Goal: Navigation & Orientation: Understand site structure

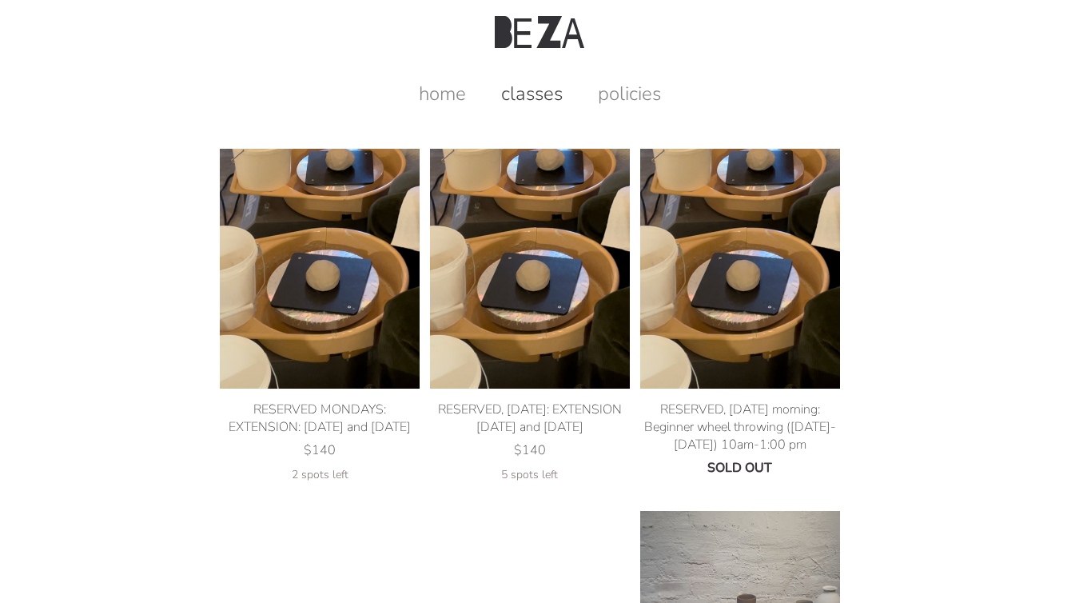
click at [433, 97] on link "home" at bounding box center [442, 94] width 79 height 26
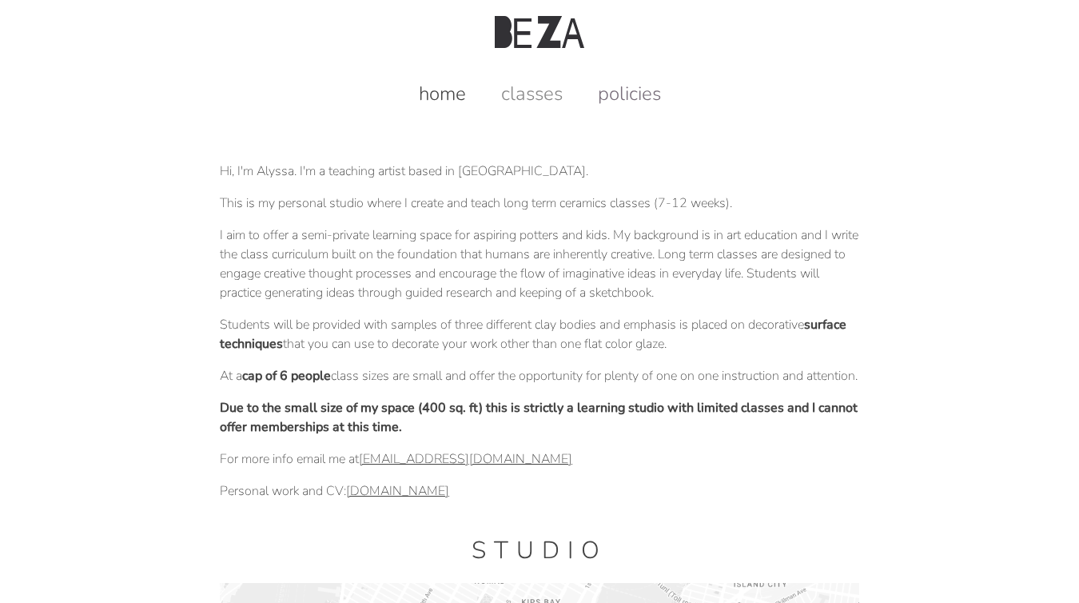
click at [636, 86] on link "policies" at bounding box center [629, 94] width 95 height 26
